Goal: Information Seeking & Learning: Find specific fact

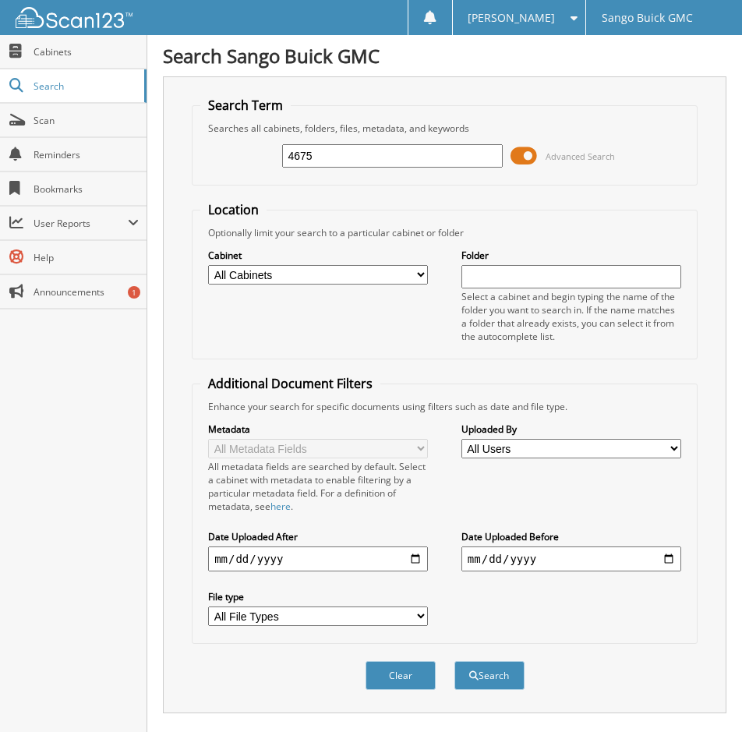
click at [355, 157] on input "4675" at bounding box center [392, 155] width 220 height 23
type input "4"
type input "[PERSON_NAME]"
click at [454, 661] on button "Search" at bounding box center [489, 675] width 70 height 29
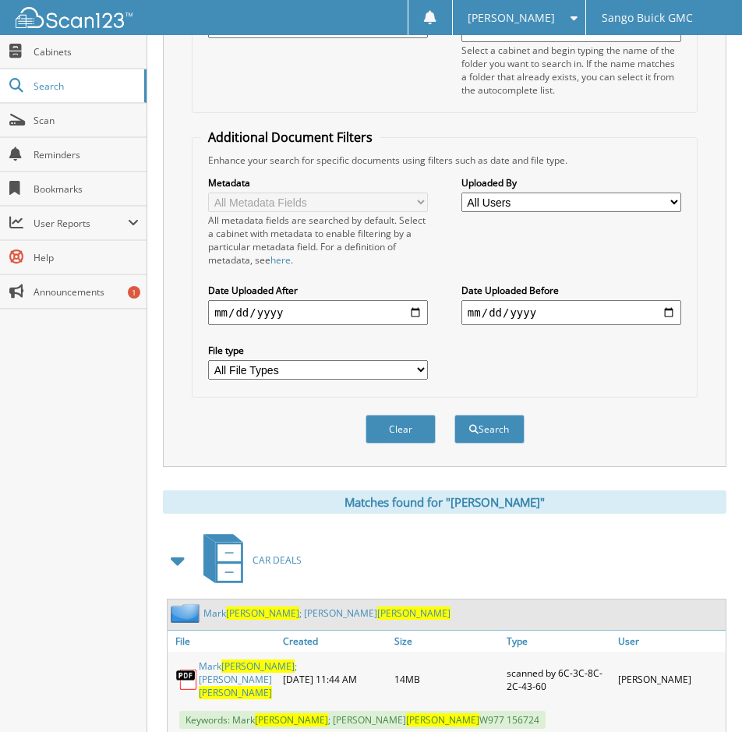
scroll to position [412, 0]
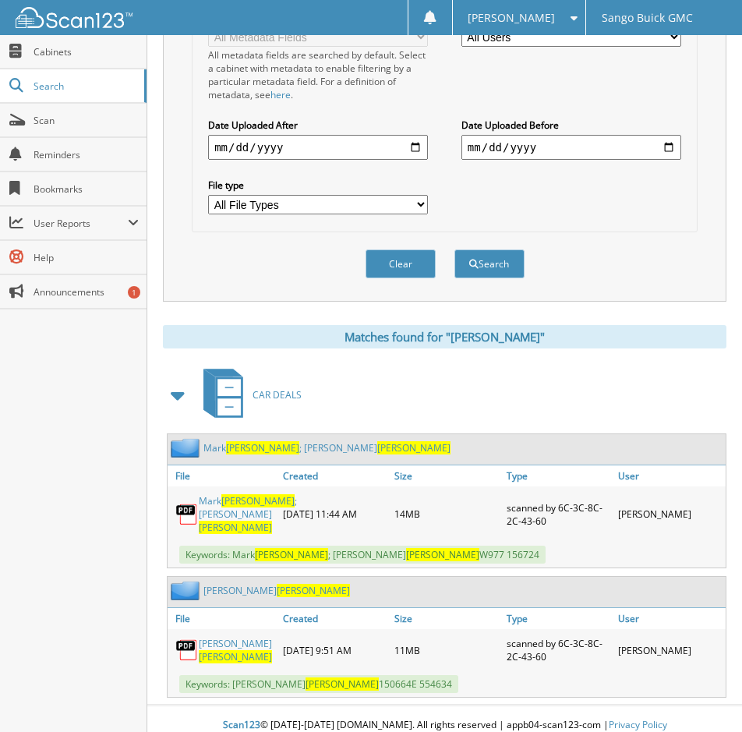
click at [231, 642] on link "[PERSON_NAME]" at bounding box center [237, 650] width 76 height 27
